Goal: Find specific page/section: Find specific page/section

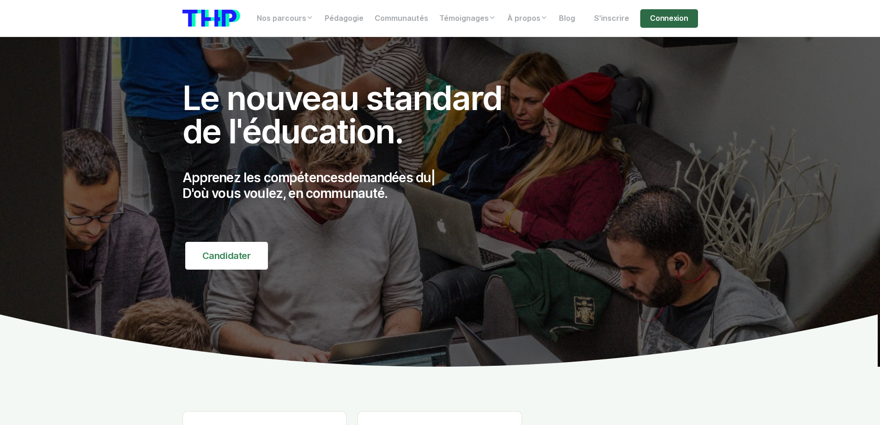
click at [677, 19] on link "Connexion" at bounding box center [668, 18] width 57 height 18
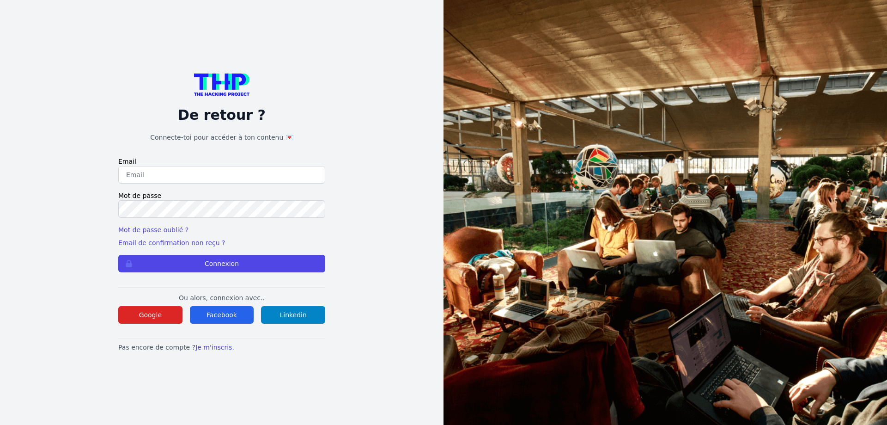
type input "muller.lilian@hotmail.fr"
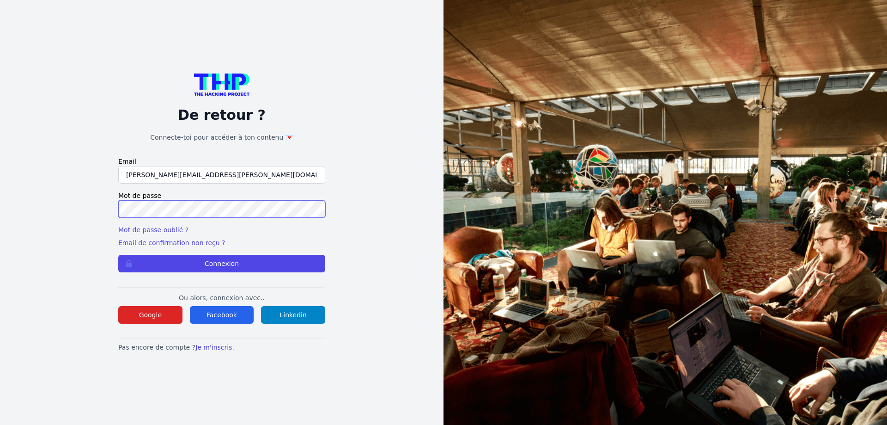
click at [118, 255] on button "Connexion" at bounding box center [221, 264] width 207 height 18
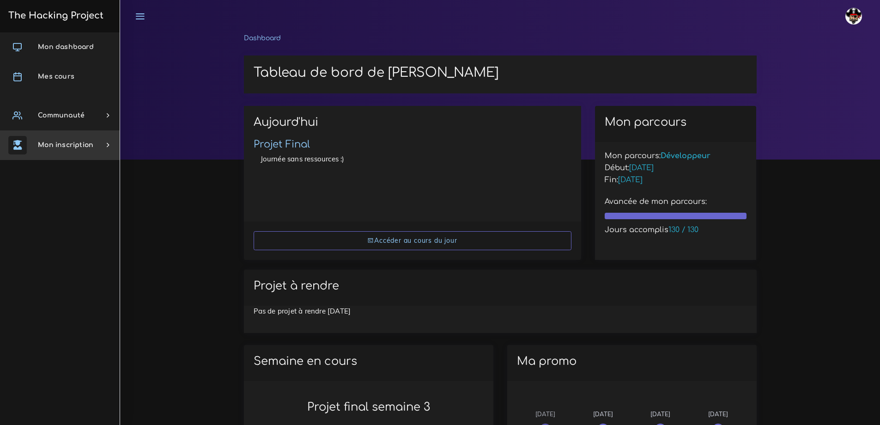
drag, startPoint x: 37, startPoint y: 144, endPoint x: 38, endPoint y: 149, distance: 5.2
click at [37, 144] on link "Mon inscription" at bounding box center [60, 145] width 120 height 30
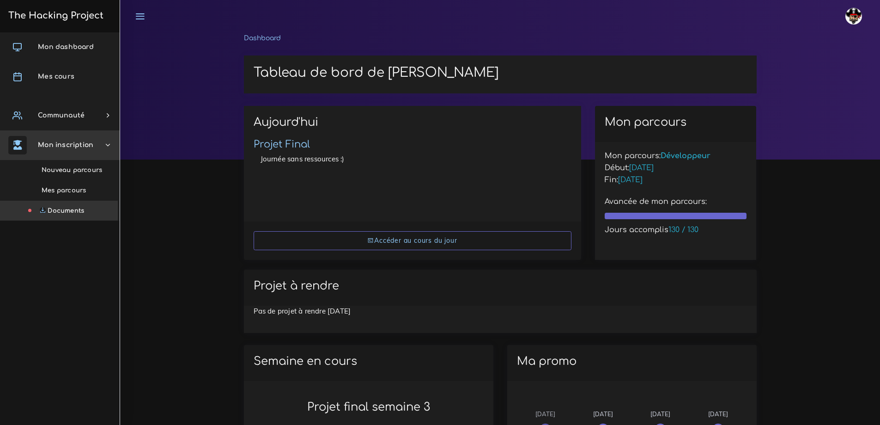
click at [54, 209] on span "Documents" at bounding box center [66, 210] width 37 height 7
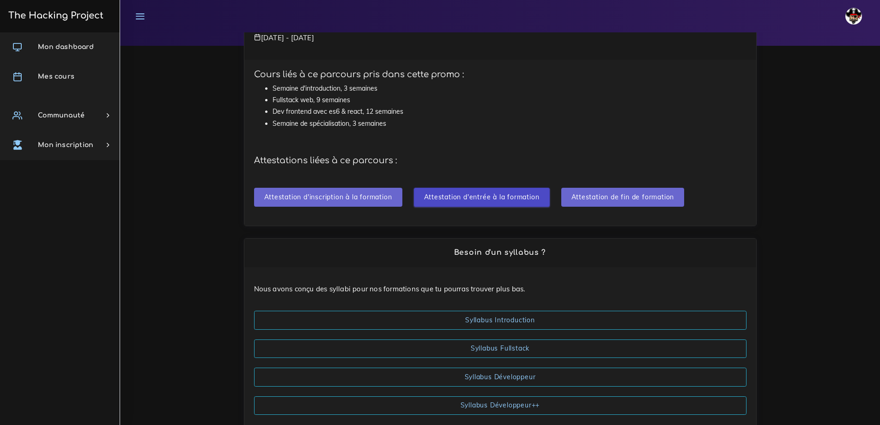
scroll to position [98, 0]
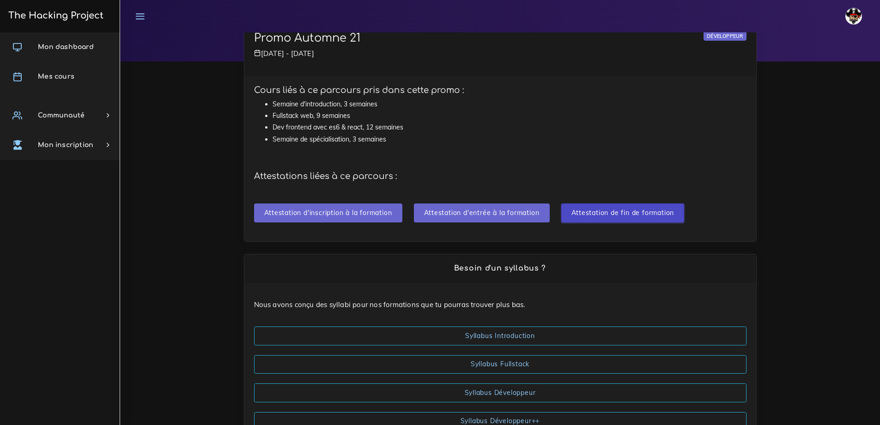
click at [613, 212] on input "Attestation de fin de formation" at bounding box center [622, 212] width 123 height 19
click at [659, 215] on input "Attestation de fin de formation" at bounding box center [622, 212] width 123 height 19
